Goal: Transaction & Acquisition: Download file/media

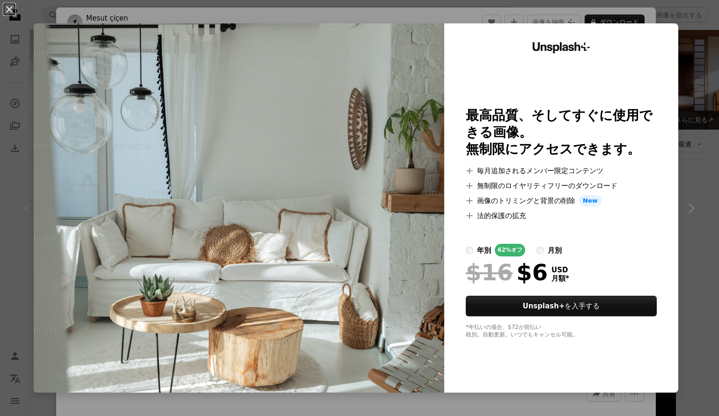
scroll to position [198, 0]
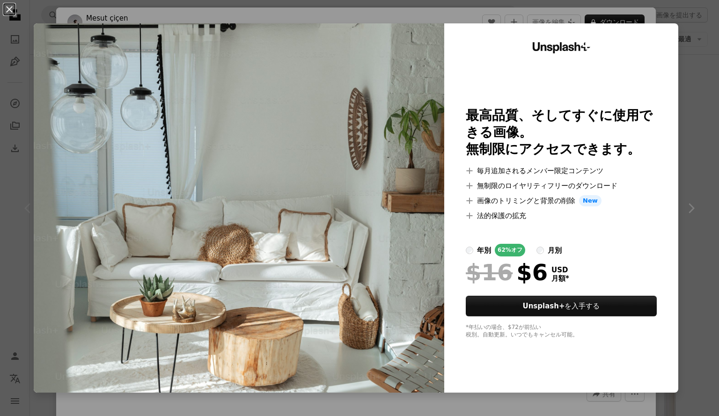
click at [682, 93] on div "An X shape Unsplash+ 最高品質、そしてすぐに使用できる画像。 無制限にアクセスできます。 A plus sign 毎月追加されるメンバー限…" at bounding box center [359, 208] width 719 height 416
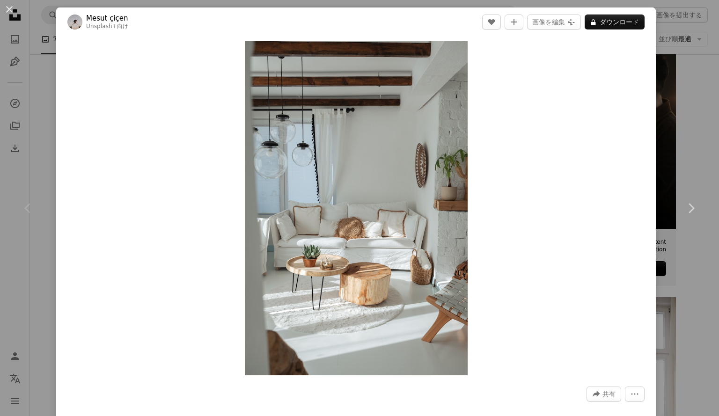
click at [684, 98] on div "An X shape Chevron left Chevron right Mesut çiçen Unsplash+ 向け A heart A plus s…" at bounding box center [359, 208] width 719 height 416
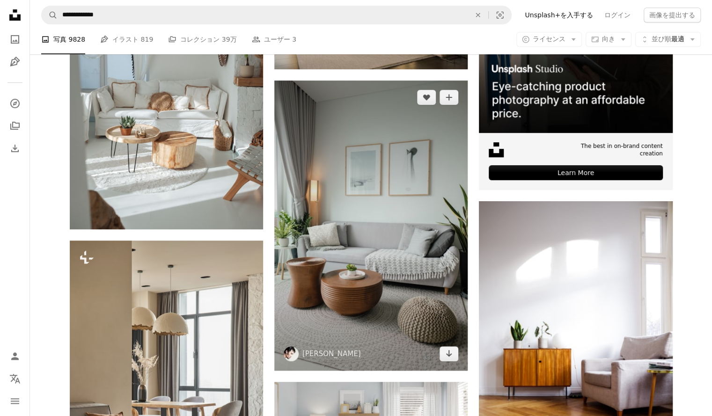
scroll to position [287, 0]
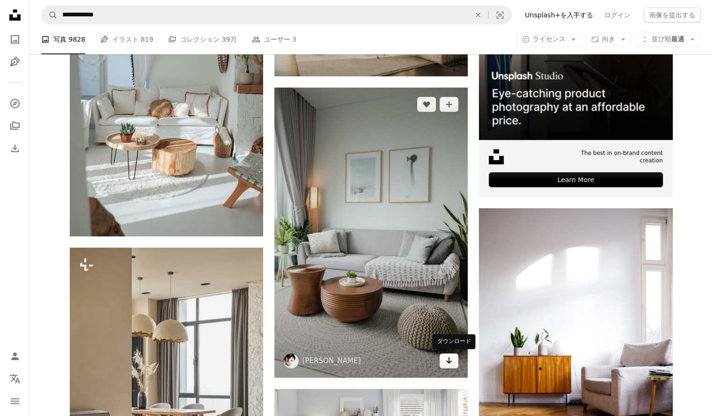
click at [454, 362] on link "Arrow pointing down" at bounding box center [448, 360] width 19 height 15
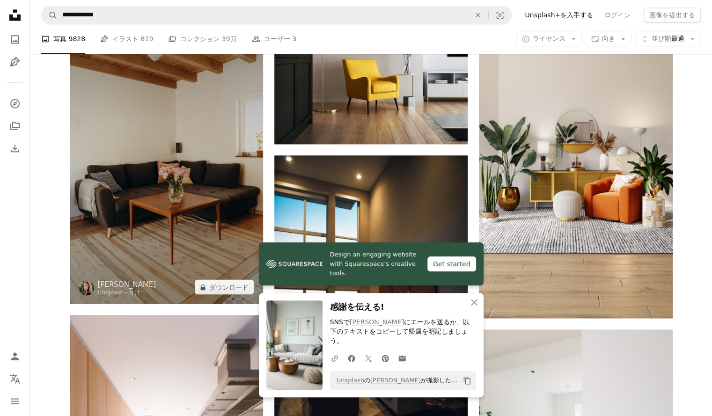
scroll to position [824, 0]
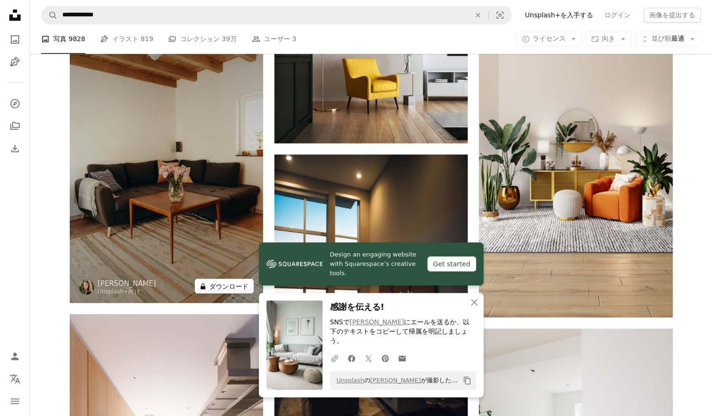
click at [223, 291] on button "A lock ダウンロード" at bounding box center [224, 285] width 59 height 15
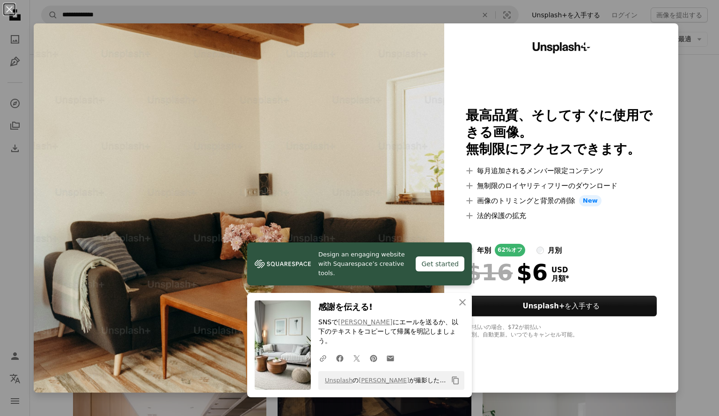
click at [681, 23] on div "An X shape Design an engaging website with Squarespace’s creative tools. Get st…" at bounding box center [359, 208] width 719 height 416
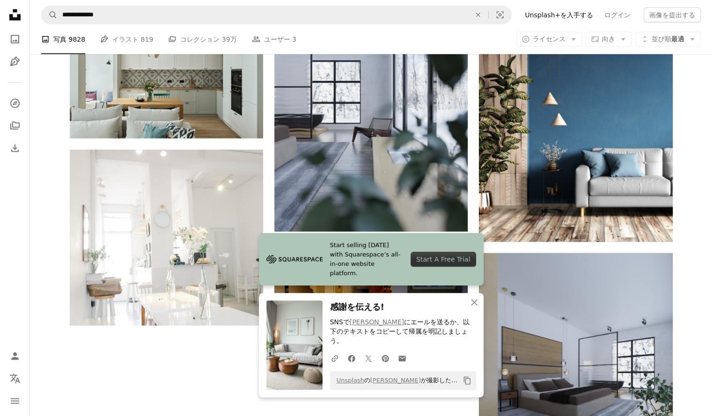
scroll to position [1430, 0]
click at [475, 307] on icon "An X shape" at bounding box center [473, 302] width 11 height 11
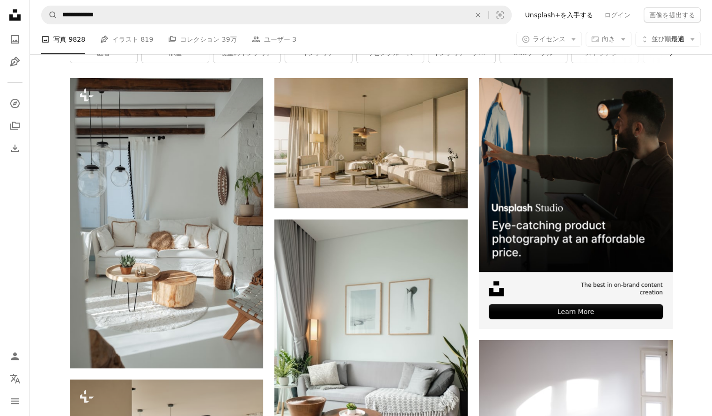
scroll to position [0, 0]
